Goal: Task Accomplishment & Management: Manage account settings

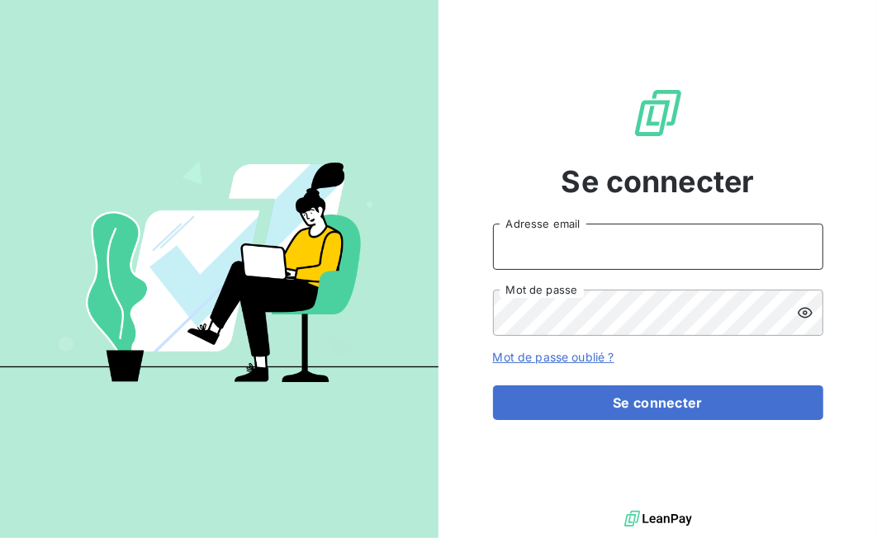
click at [579, 238] on input "Adresse email" at bounding box center [658, 247] width 330 height 46
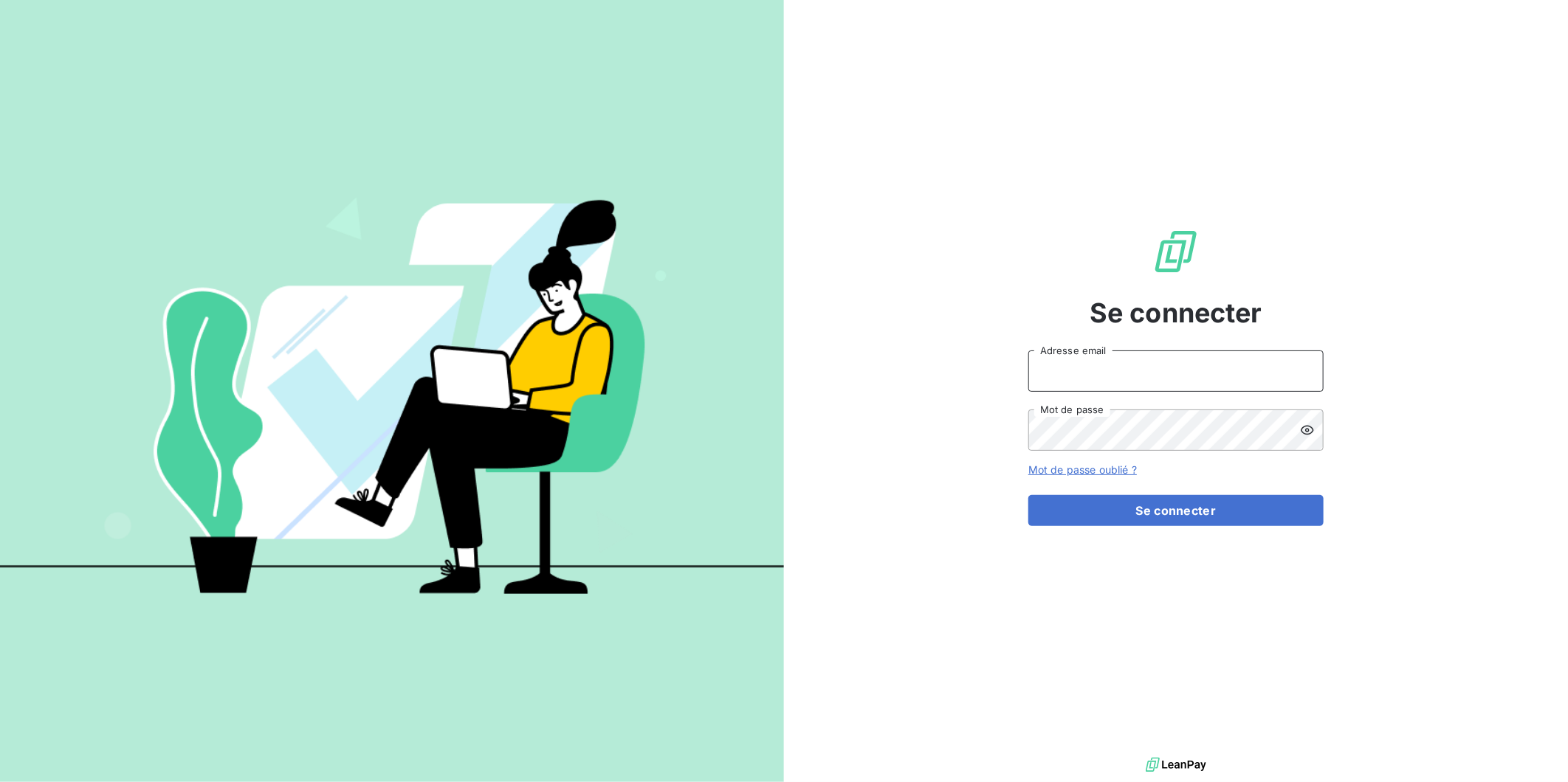
click at [1177, 384] on input "Adresse email" at bounding box center [1176, 371] width 295 height 41
type input "[PERSON_NAME][EMAIL_ADDRESS][DOMAIN_NAME]"
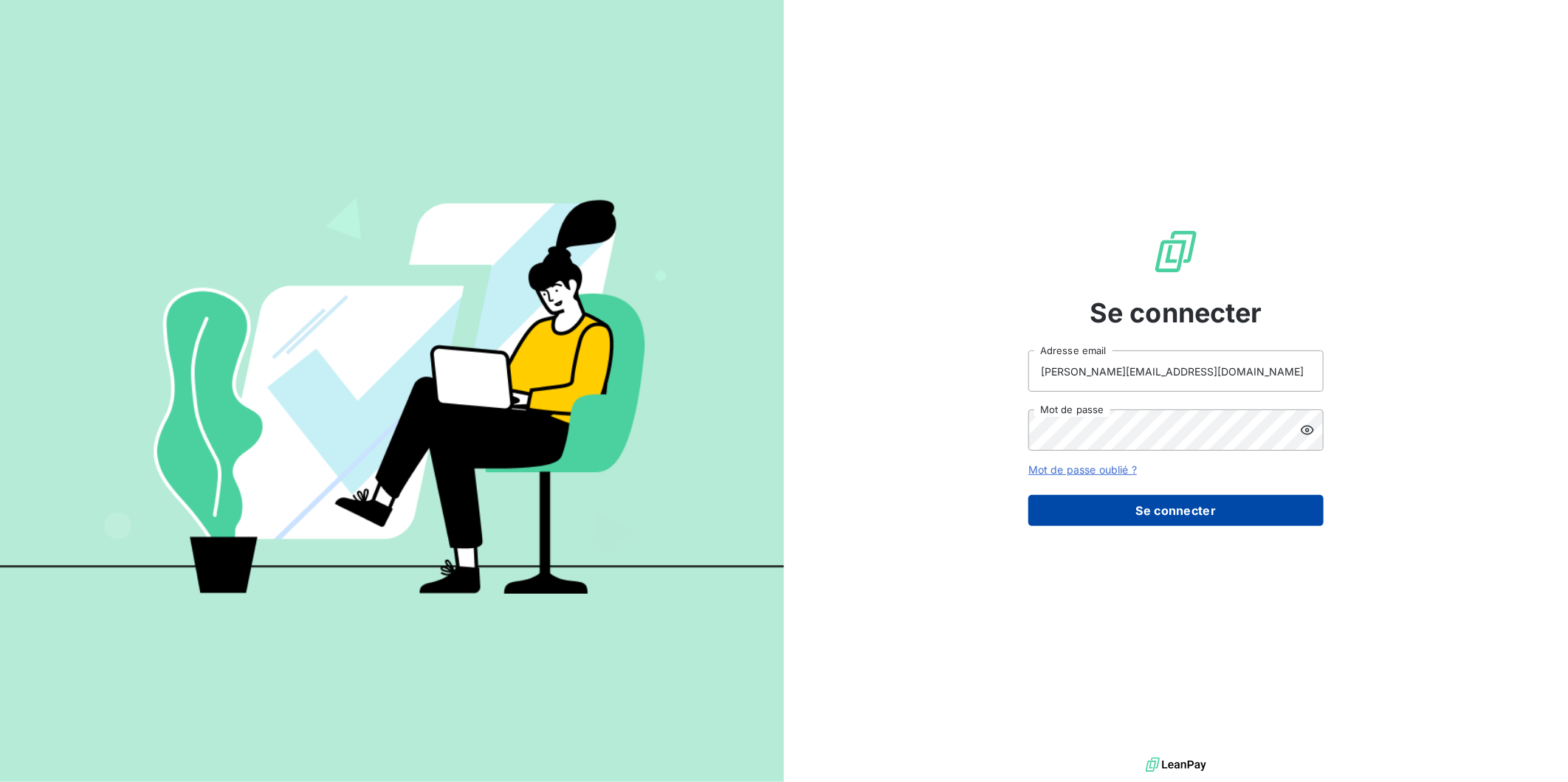
click at [1160, 510] on button "Se connecter" at bounding box center [1176, 510] width 295 height 31
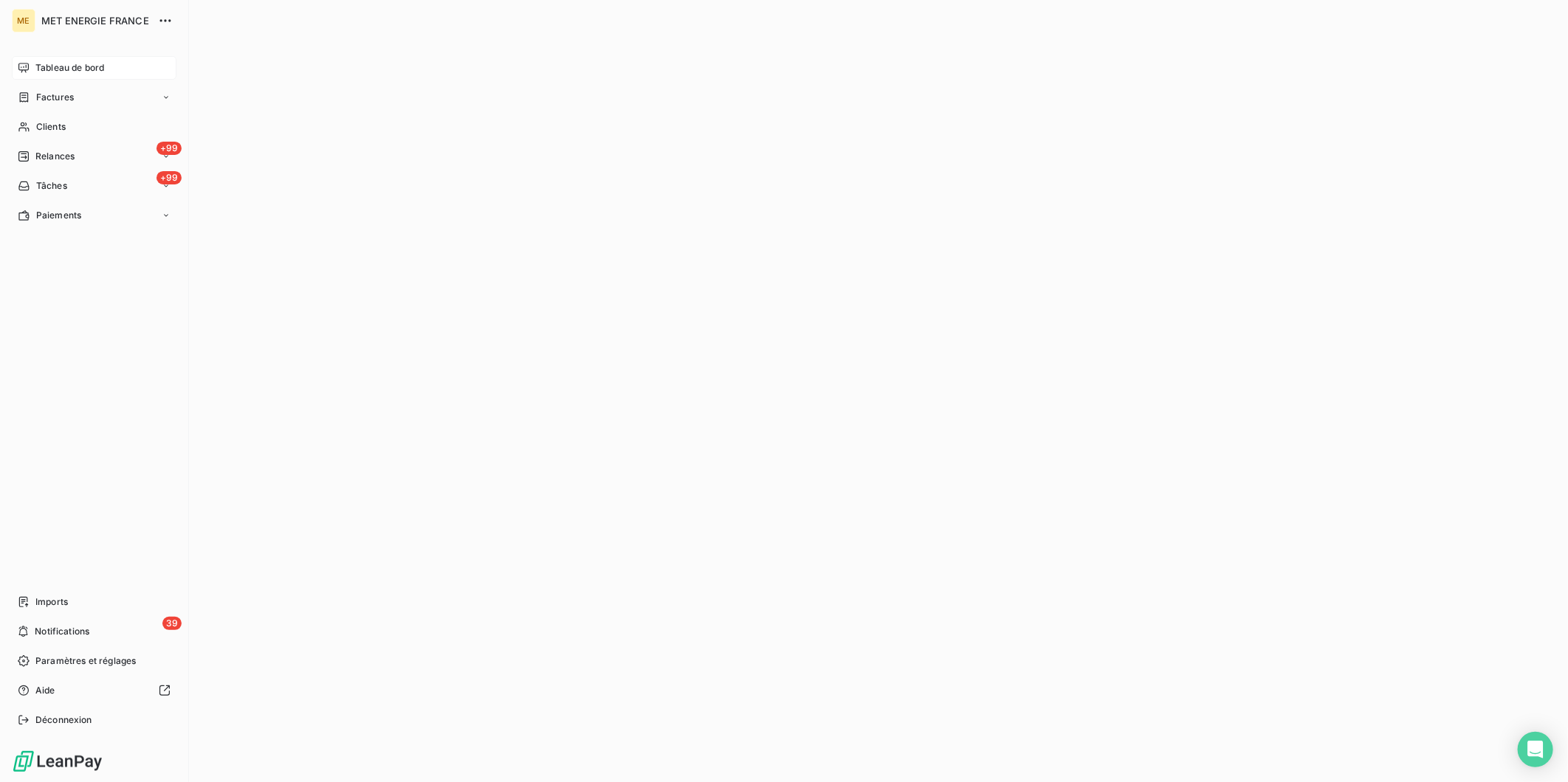
click at [28, 68] on icon at bounding box center [24, 67] width 11 height 10
click at [49, 125] on span "Clients" at bounding box center [50, 127] width 30 height 13
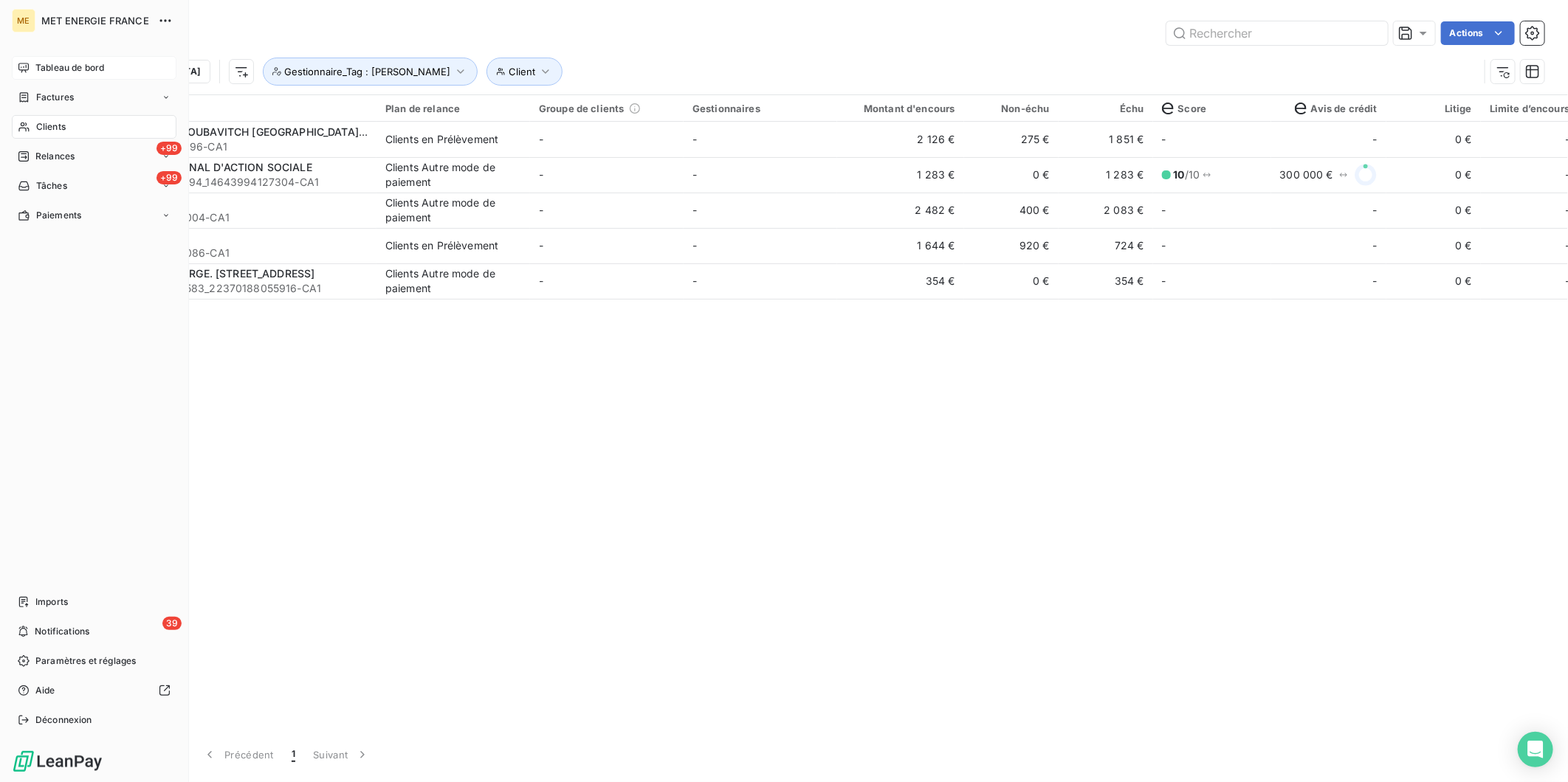
click at [40, 71] on span "Tableau de bord" at bounding box center [70, 68] width 69 height 13
click at [72, 72] on span "Tableau de bord" at bounding box center [70, 68] width 69 height 13
click at [71, 102] on span "Factures" at bounding box center [55, 97] width 38 height 13
click at [67, 133] on span "Factures" at bounding box center [55, 127] width 38 height 13
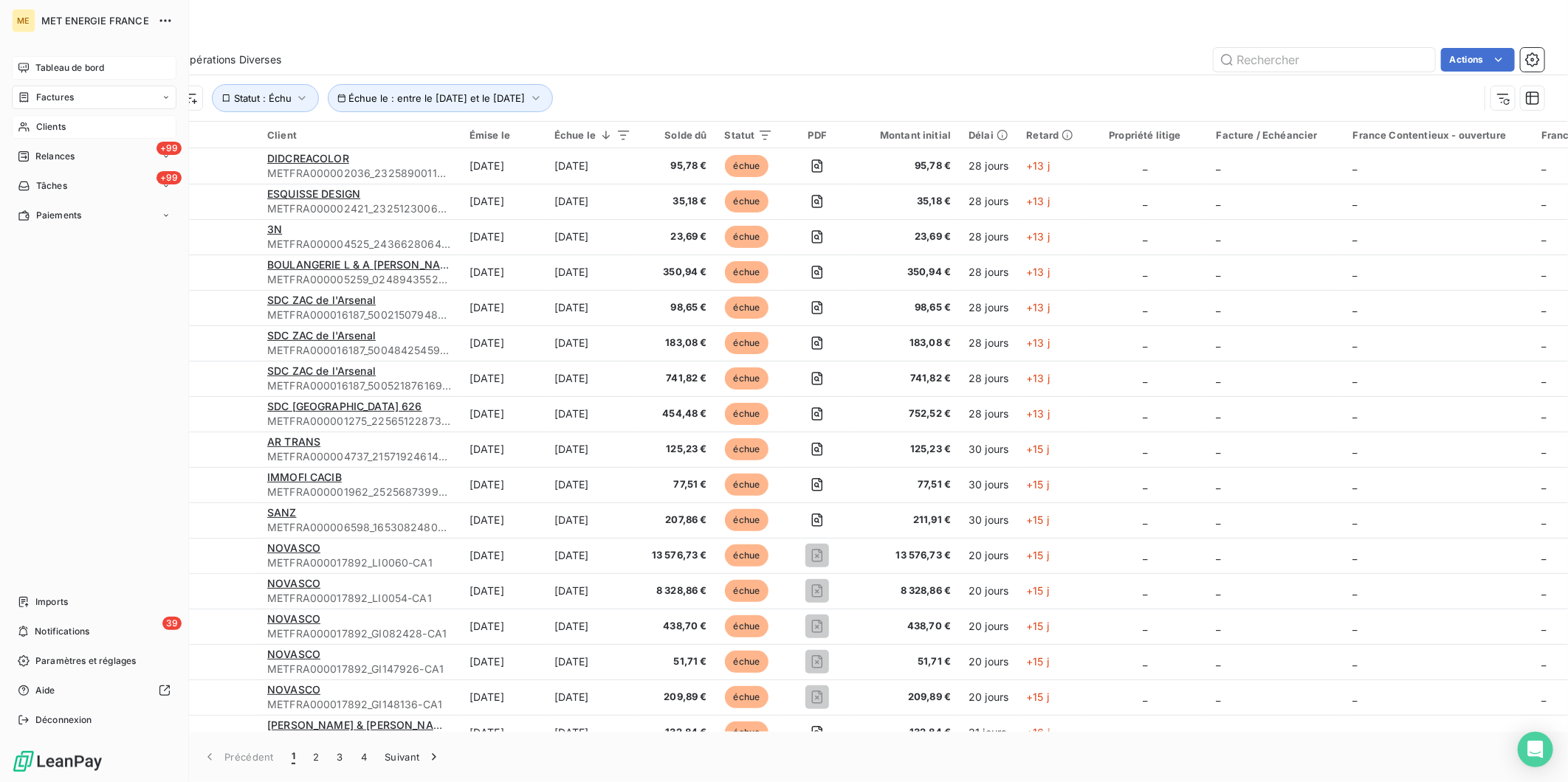
click at [42, 70] on span "Tableau de bord" at bounding box center [70, 68] width 69 height 13
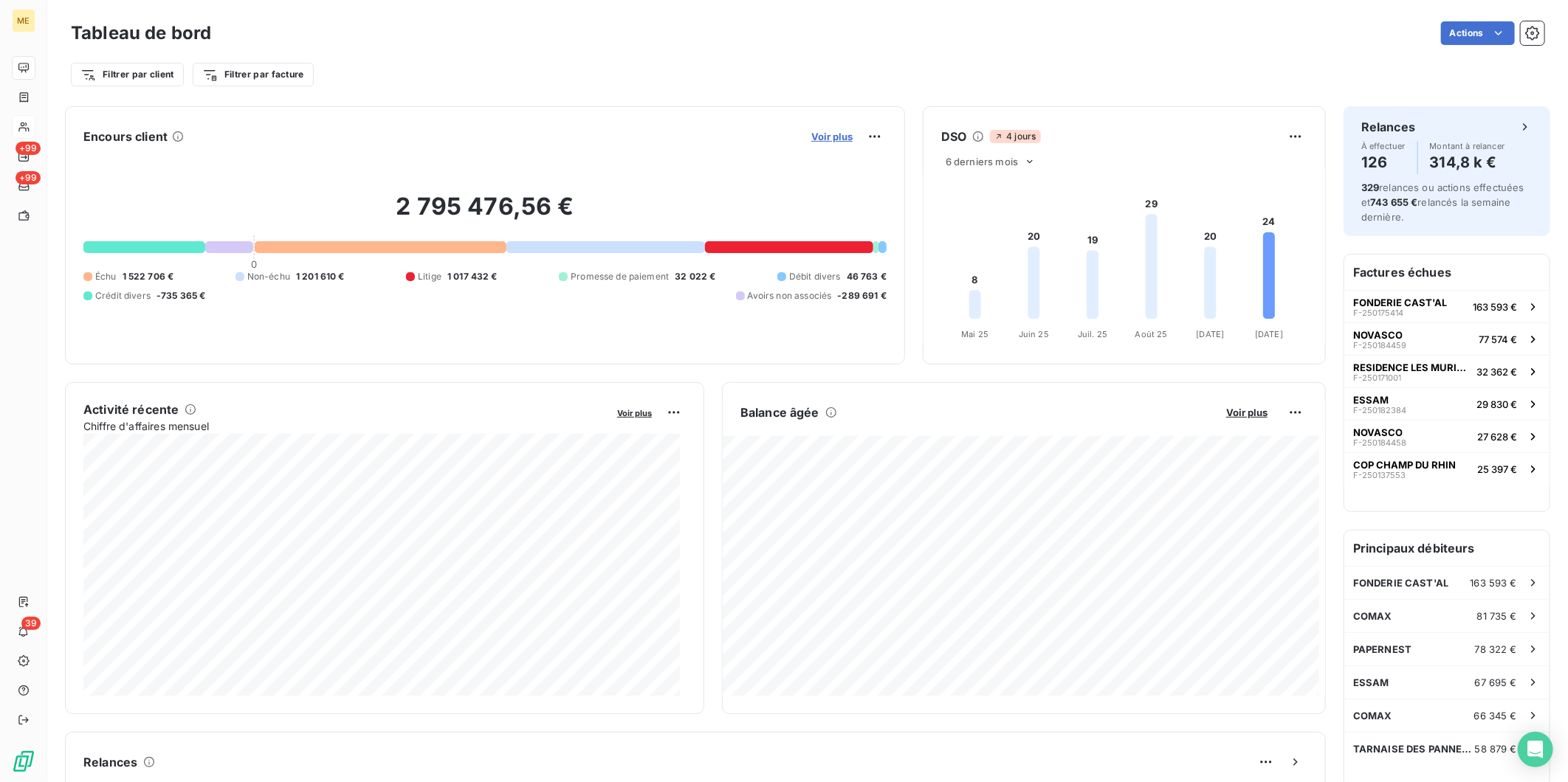
click at [829, 140] on span "Voir plus" at bounding box center [831, 136] width 41 height 12
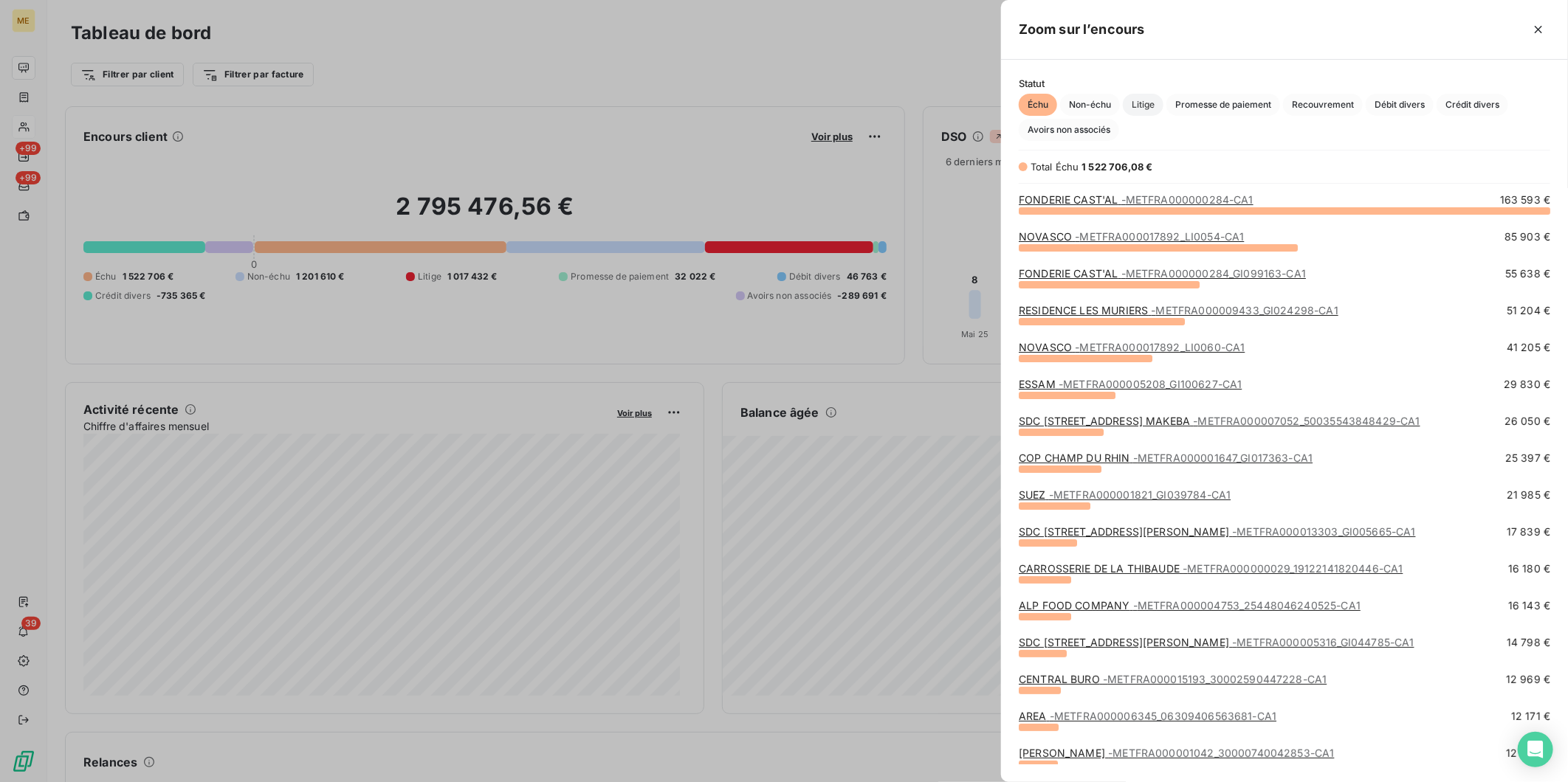
scroll to position [559, 554]
click at [1139, 105] on span "Litige" at bounding box center [1142, 105] width 40 height 22
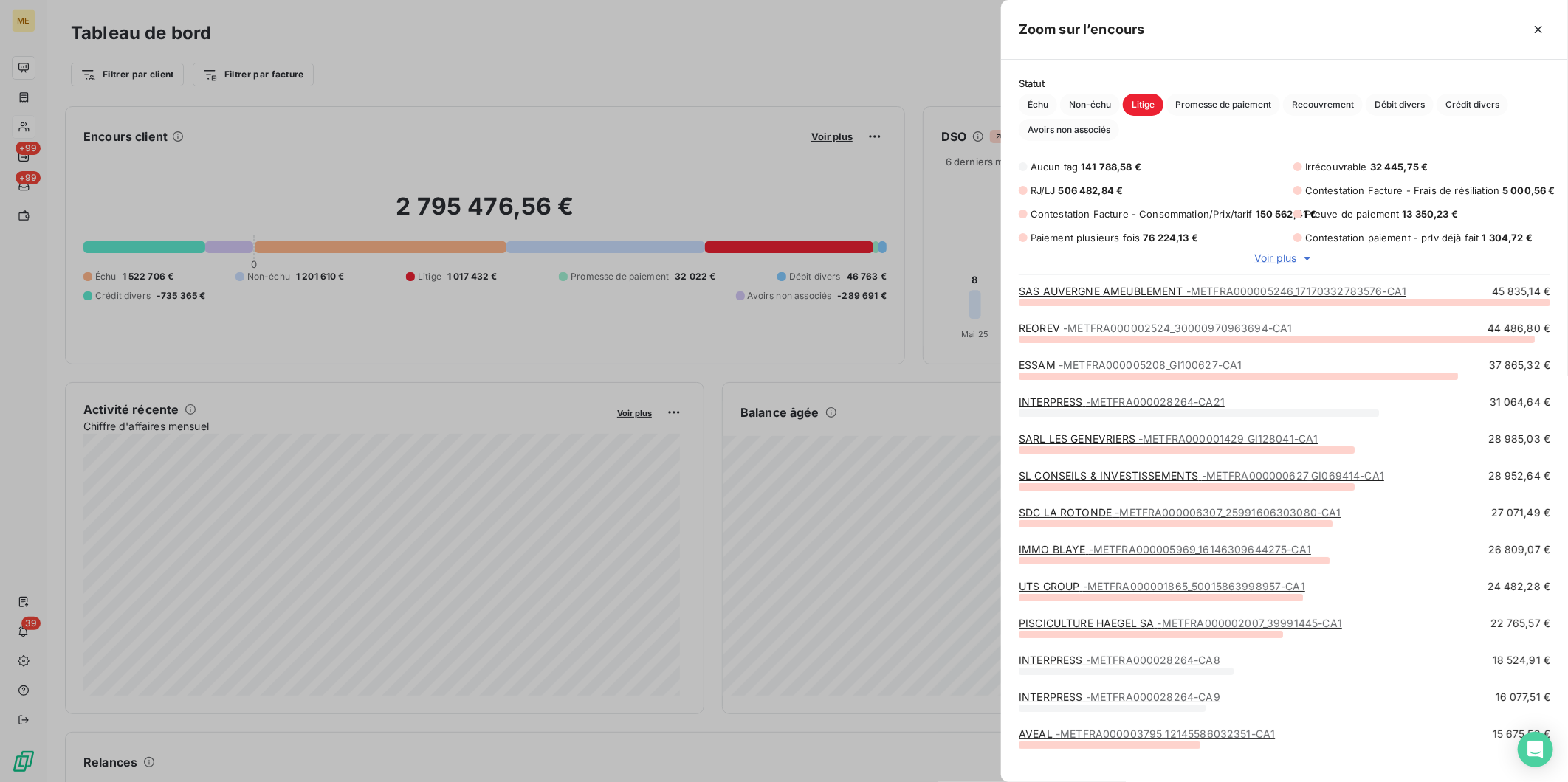
scroll to position [467, 554]
